Goal: Find specific page/section: Find specific page/section

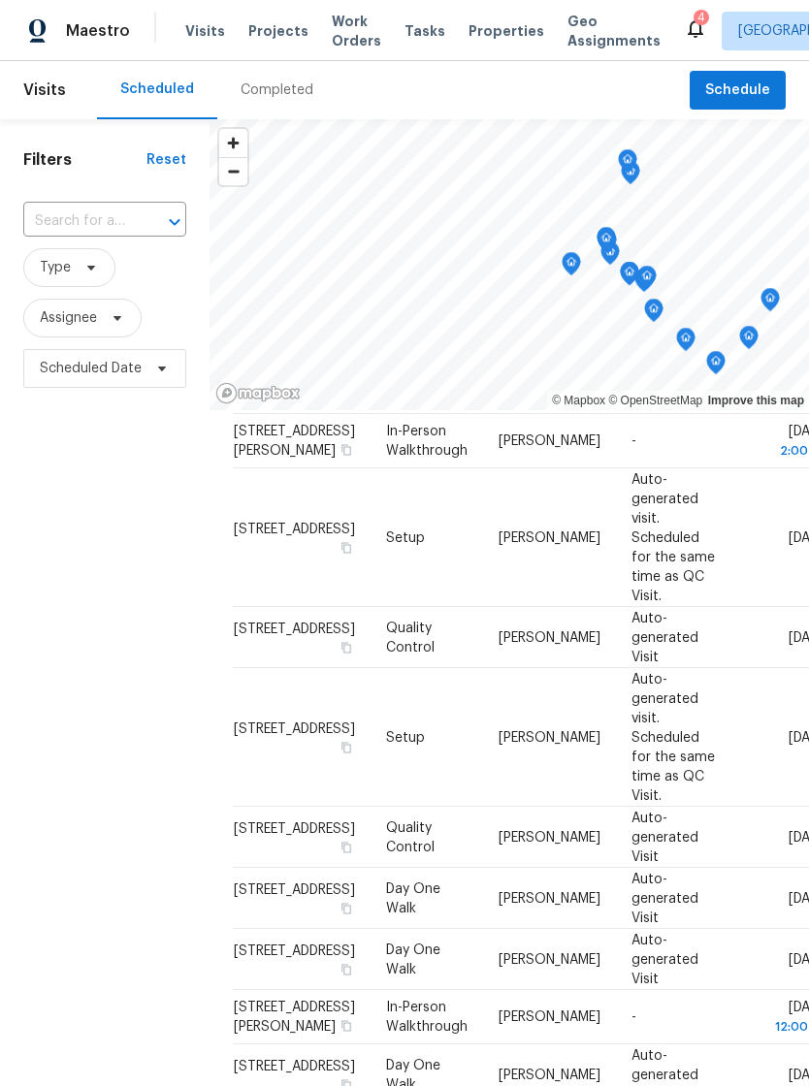
scroll to position [594, 0]
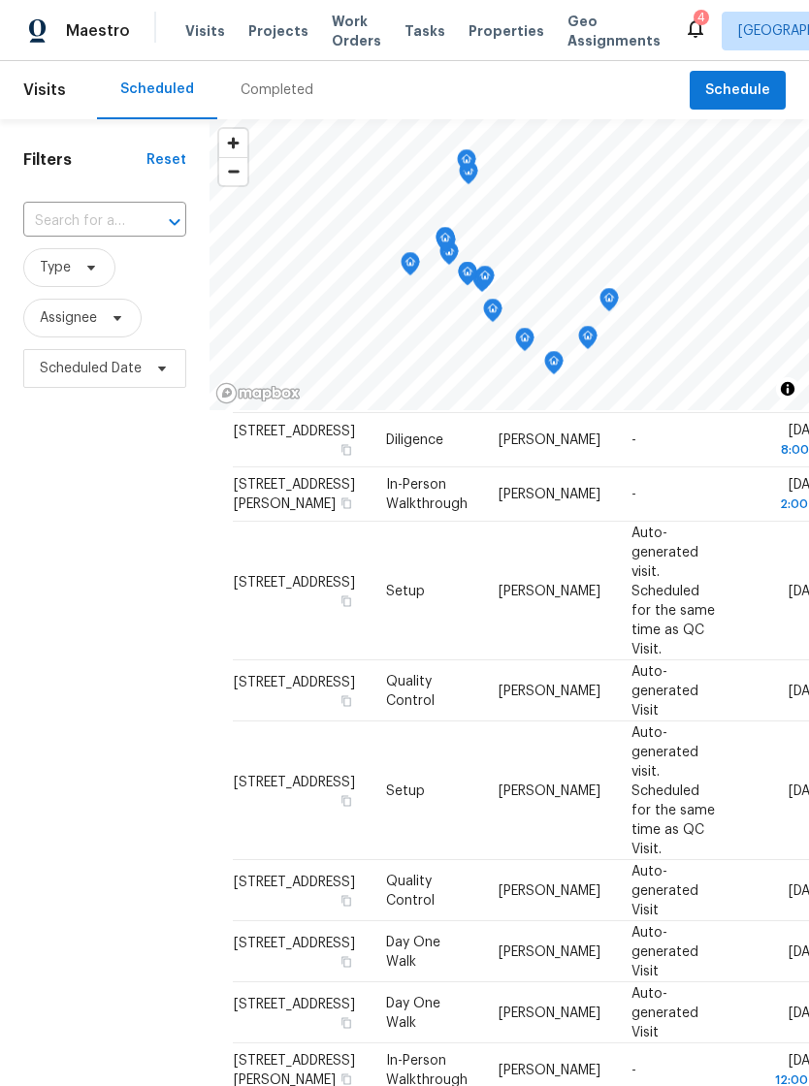
click at [485, 13] on div "Visits Projects Work Orders Tasks Properties Geo Assignments" at bounding box center [434, 31] width 498 height 39
click at [478, 33] on span "Properties" at bounding box center [506, 30] width 76 height 19
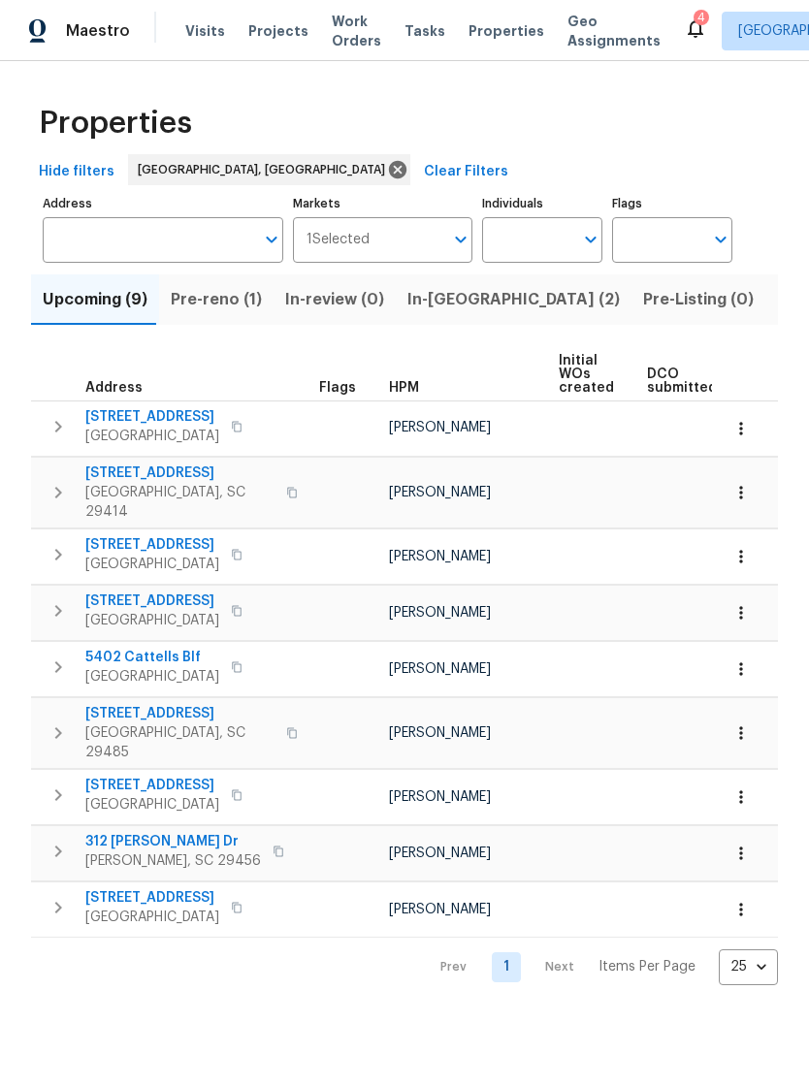
click at [745, 431] on icon "button" at bounding box center [740, 428] width 19 height 19
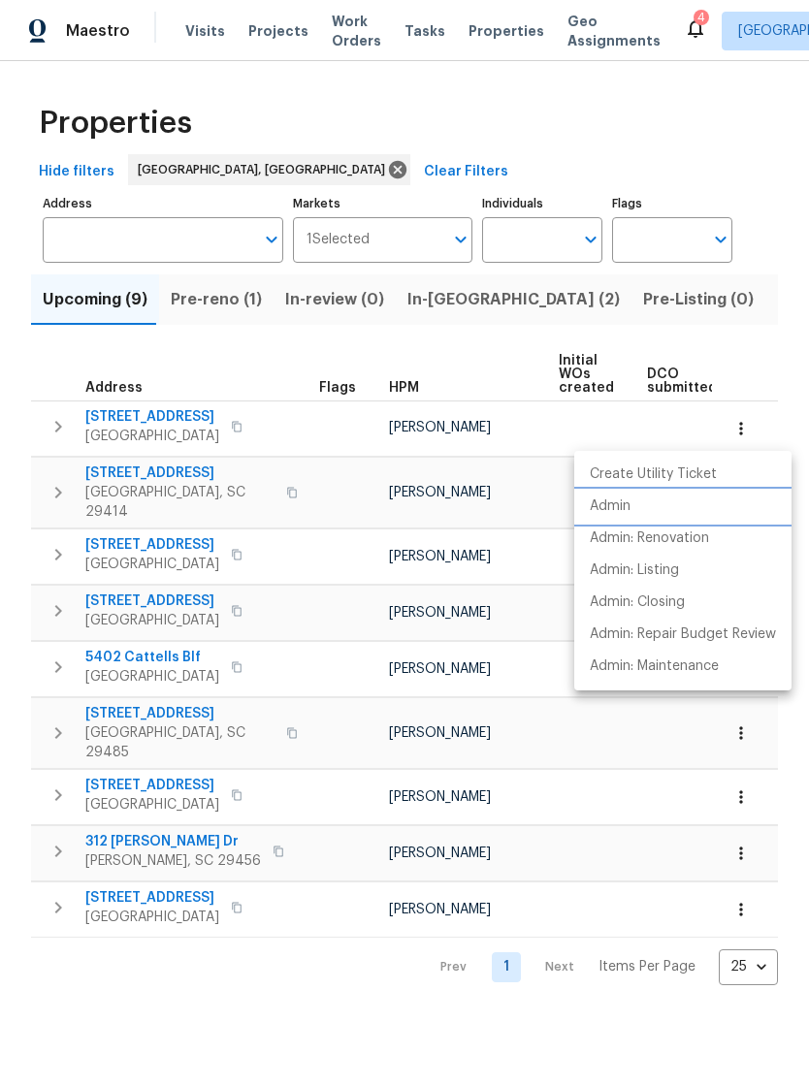
click at [616, 506] on p "Admin" at bounding box center [610, 507] width 41 height 20
